Goal: Transaction & Acquisition: Purchase product/service

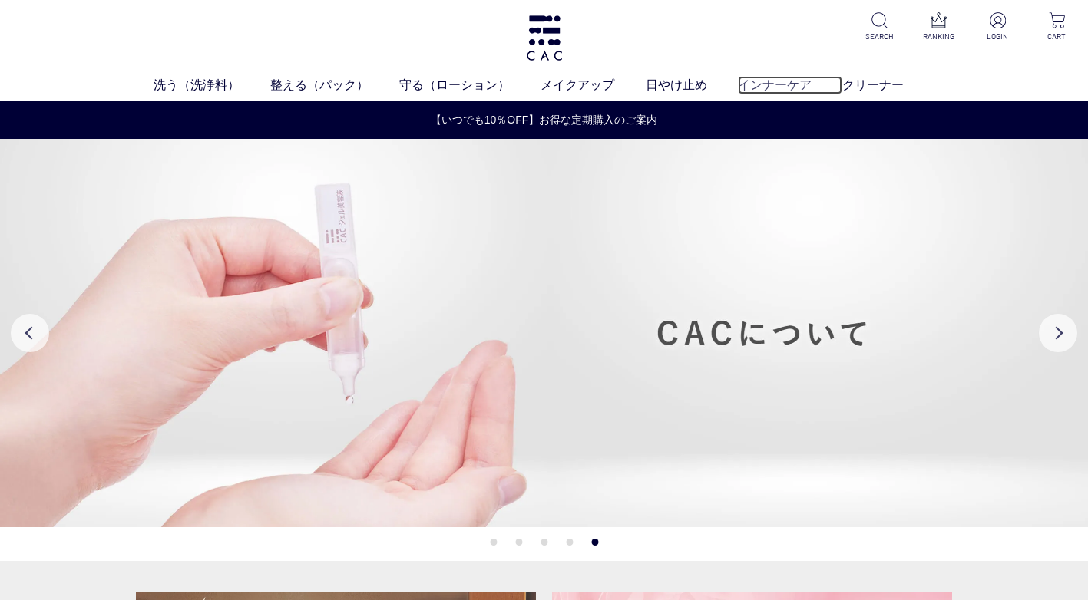
click at [779, 87] on link "インナーケア" at bounding box center [790, 85] width 104 height 18
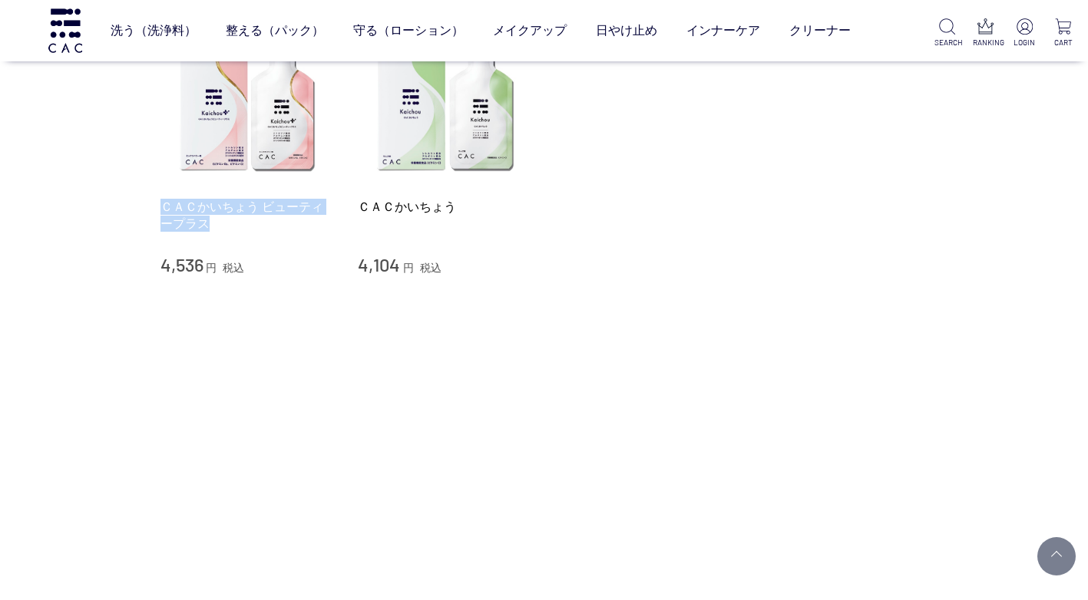
drag, startPoint x: 153, startPoint y: 202, endPoint x: 277, endPoint y: 233, distance: 128.1
click at [277, 233] on div "買い物かご 買い物かご内の商品 買い物かごは空です... カテゴリから探す 商品一覧 スキンケア メイクアップ その他 日やけ止め インナーケア クリーナー …" at bounding box center [544, 78] width 814 height 673
copy link "ＣＡＣかいちょう ビューティープラス"
